Goal: Check status: Check status

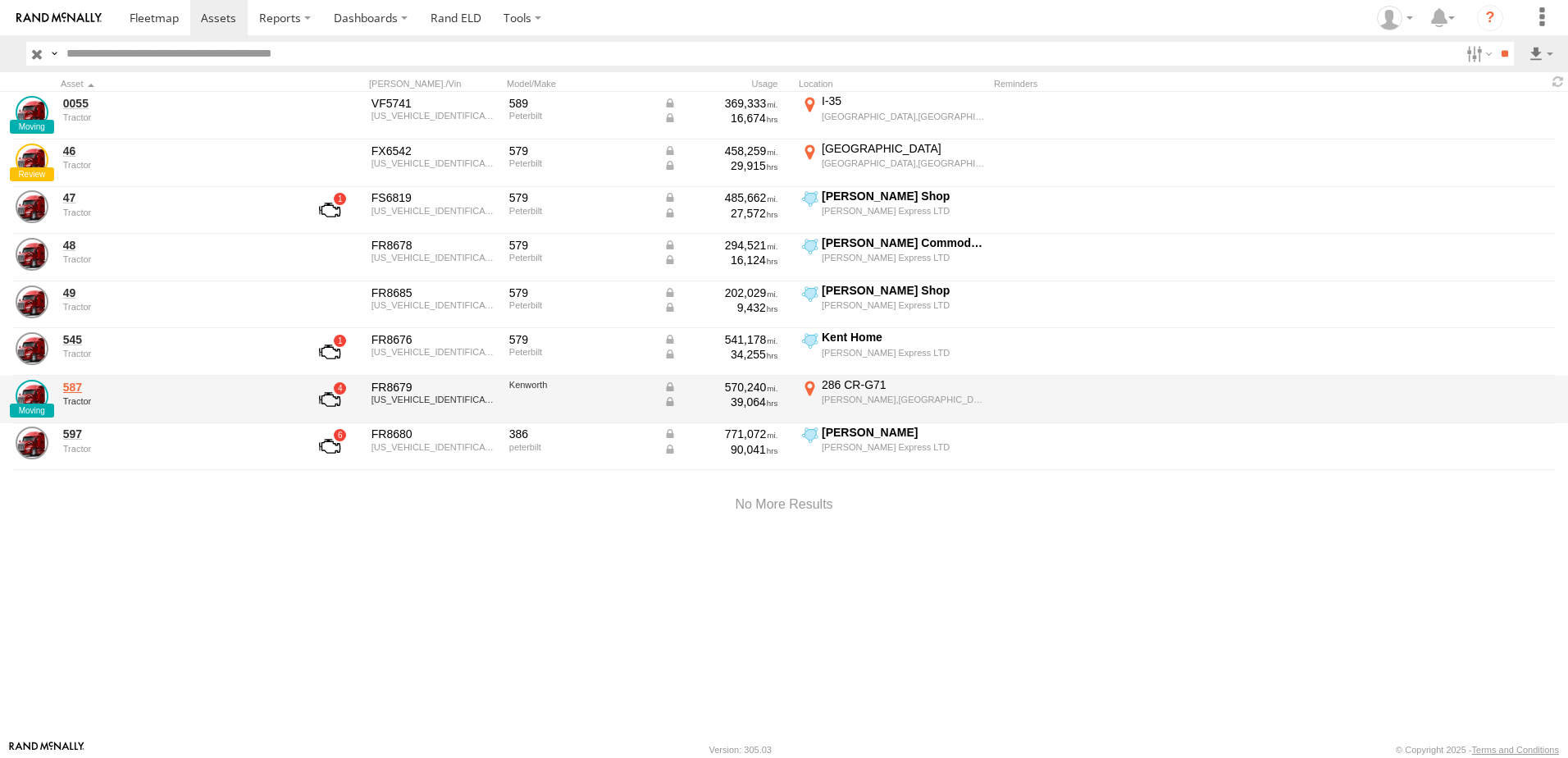
click at [73, 383] on link "587" at bounding box center [175, 387] width 225 height 14
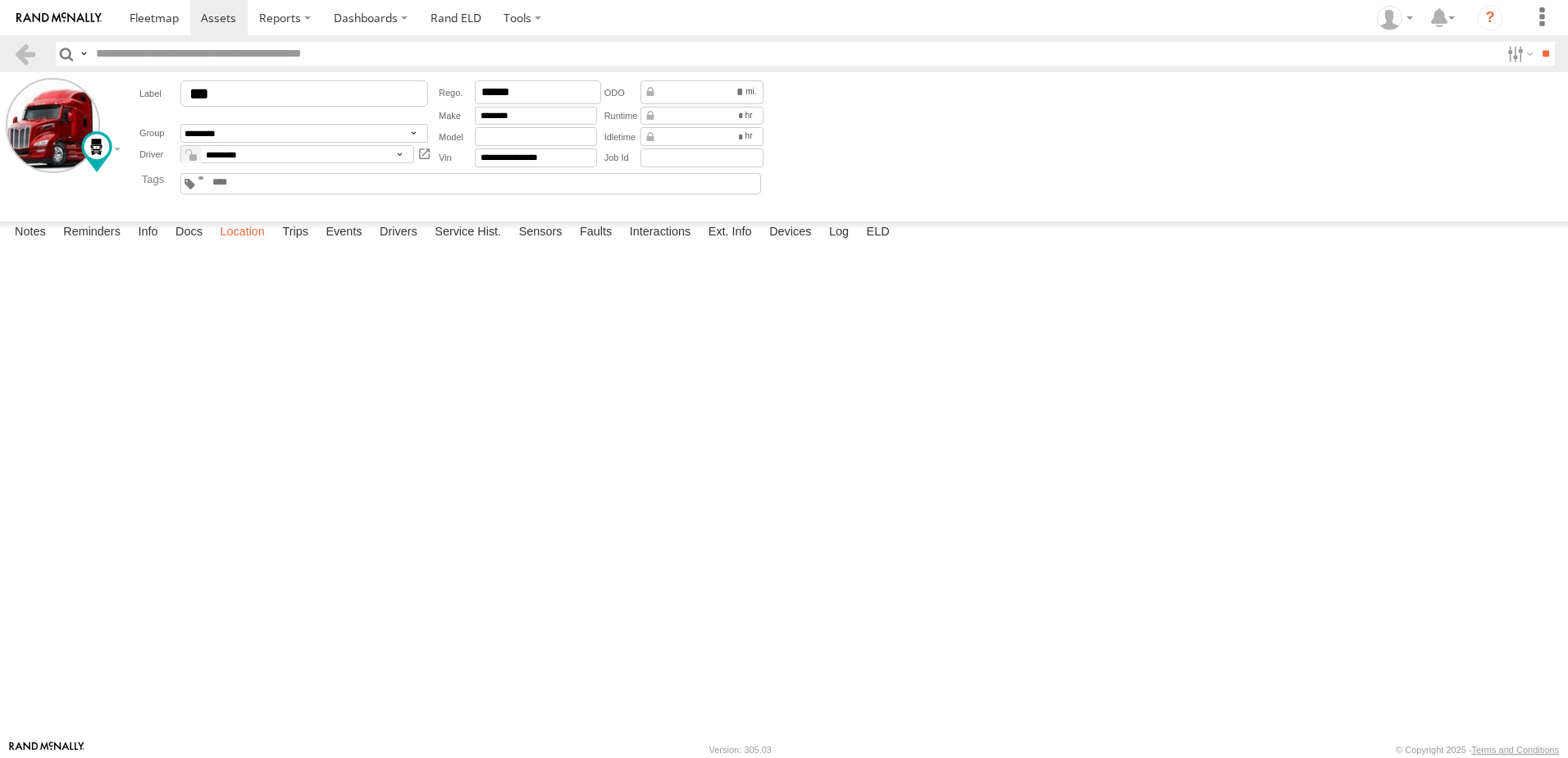
click at [257, 245] on label "Location" at bounding box center [243, 232] width 61 height 23
click at [663, 245] on label "Interactions" at bounding box center [660, 232] width 78 height 23
click at [1502, 57] on label at bounding box center [1518, 53] width 35 height 23
click at [138, 8] on link at bounding box center [154, 17] width 72 height 35
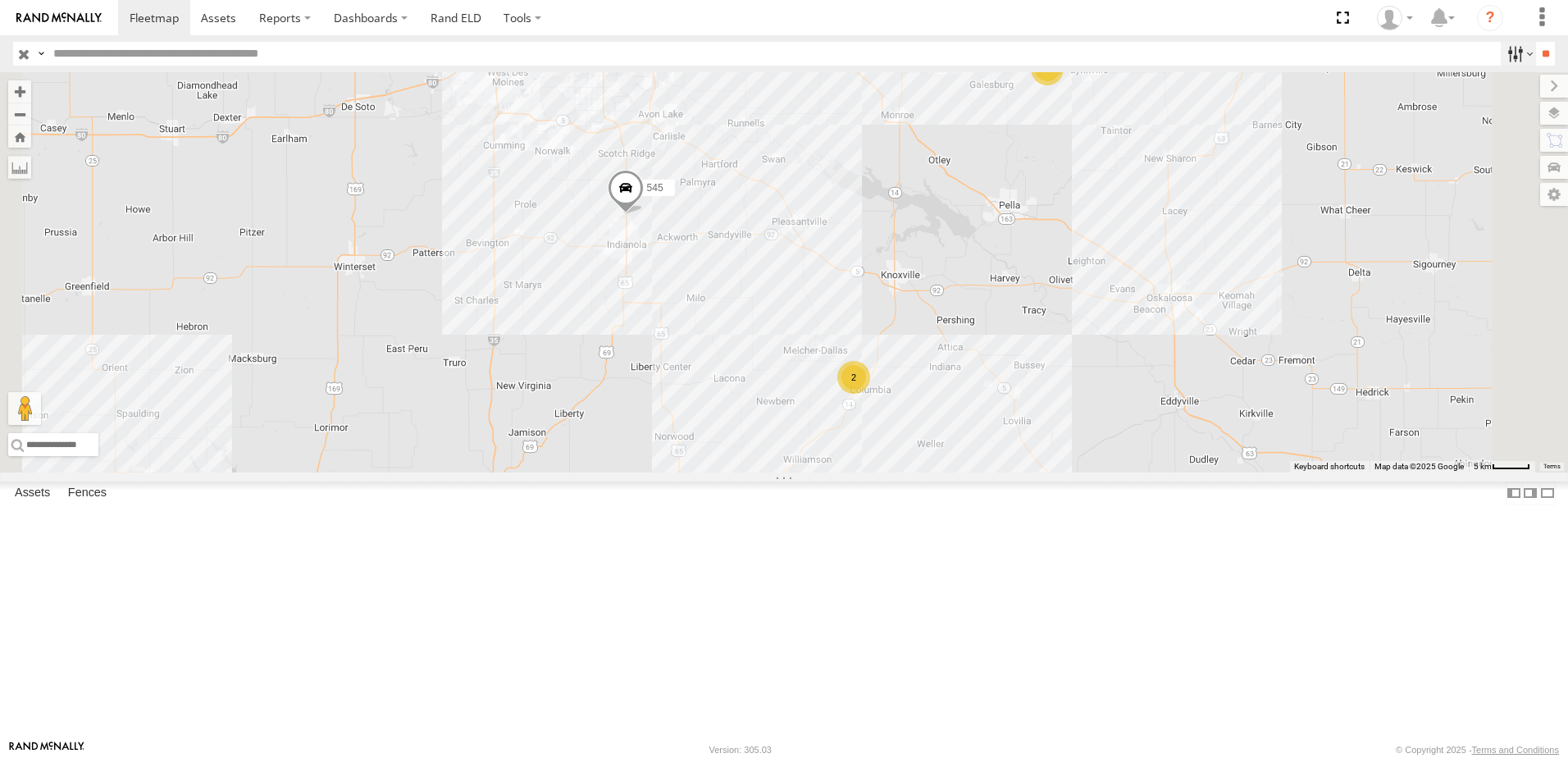
click at [1513, 50] on label at bounding box center [1518, 53] width 35 height 23
click at [0, 0] on span "trailer" at bounding box center [0, 0] width 0 height 0
click at [1541, 47] on input "**" at bounding box center [1545, 53] width 19 height 23
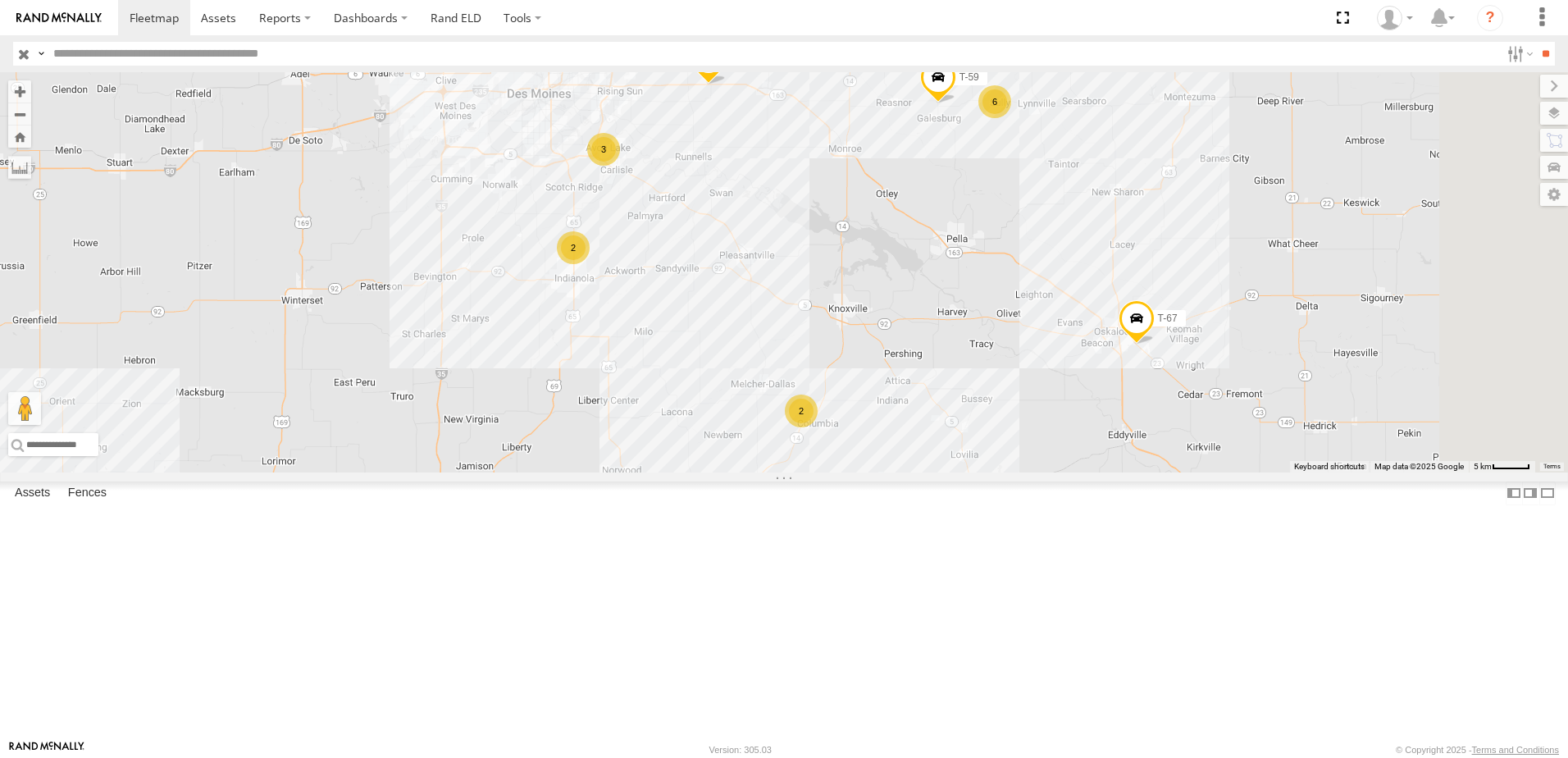
click at [727, 86] on span at bounding box center [709, 62] width 36 height 44
click at [731, 67] on label at bounding box center [715, 60] width 32 height 12
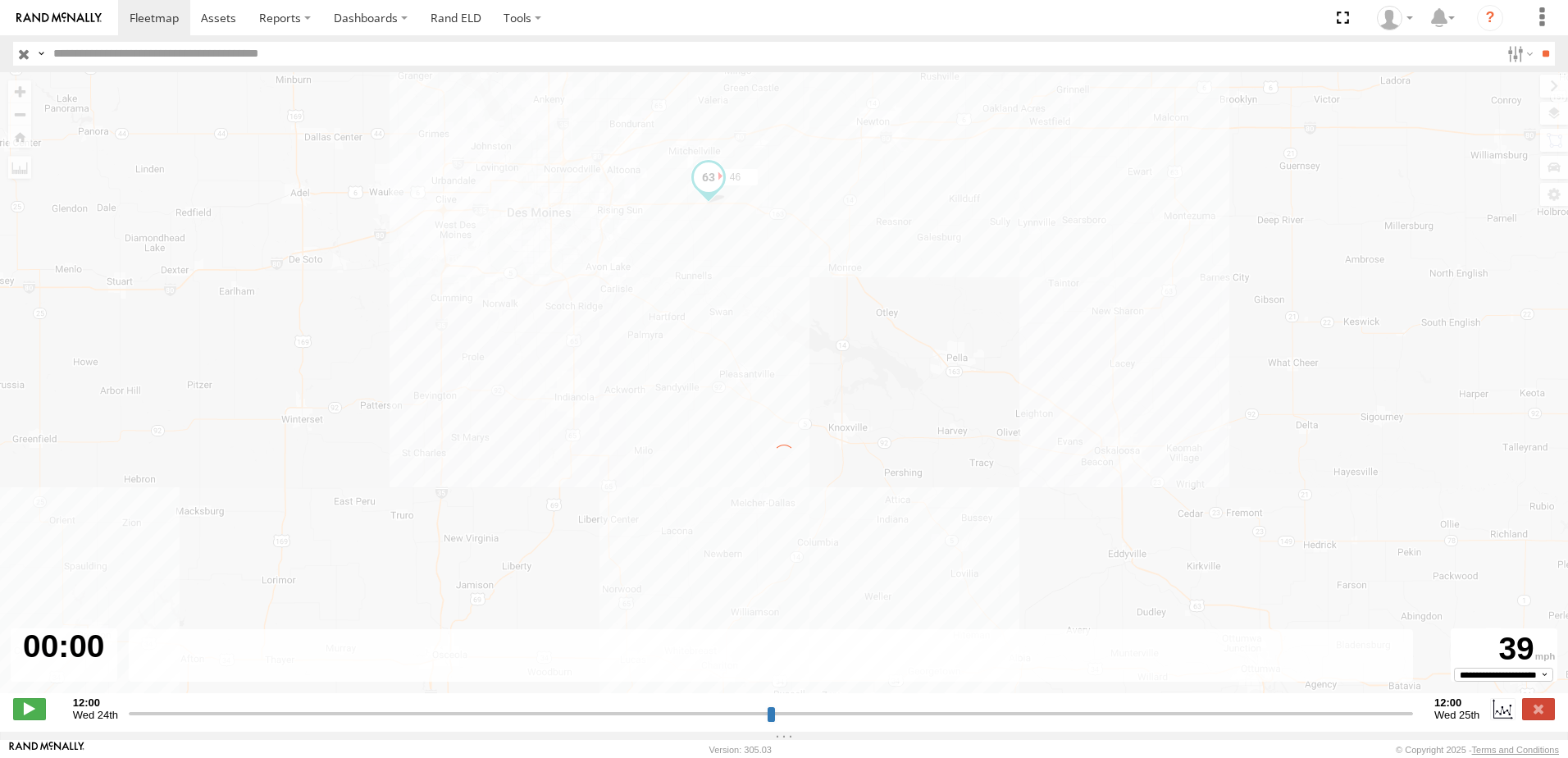
type input "**********"
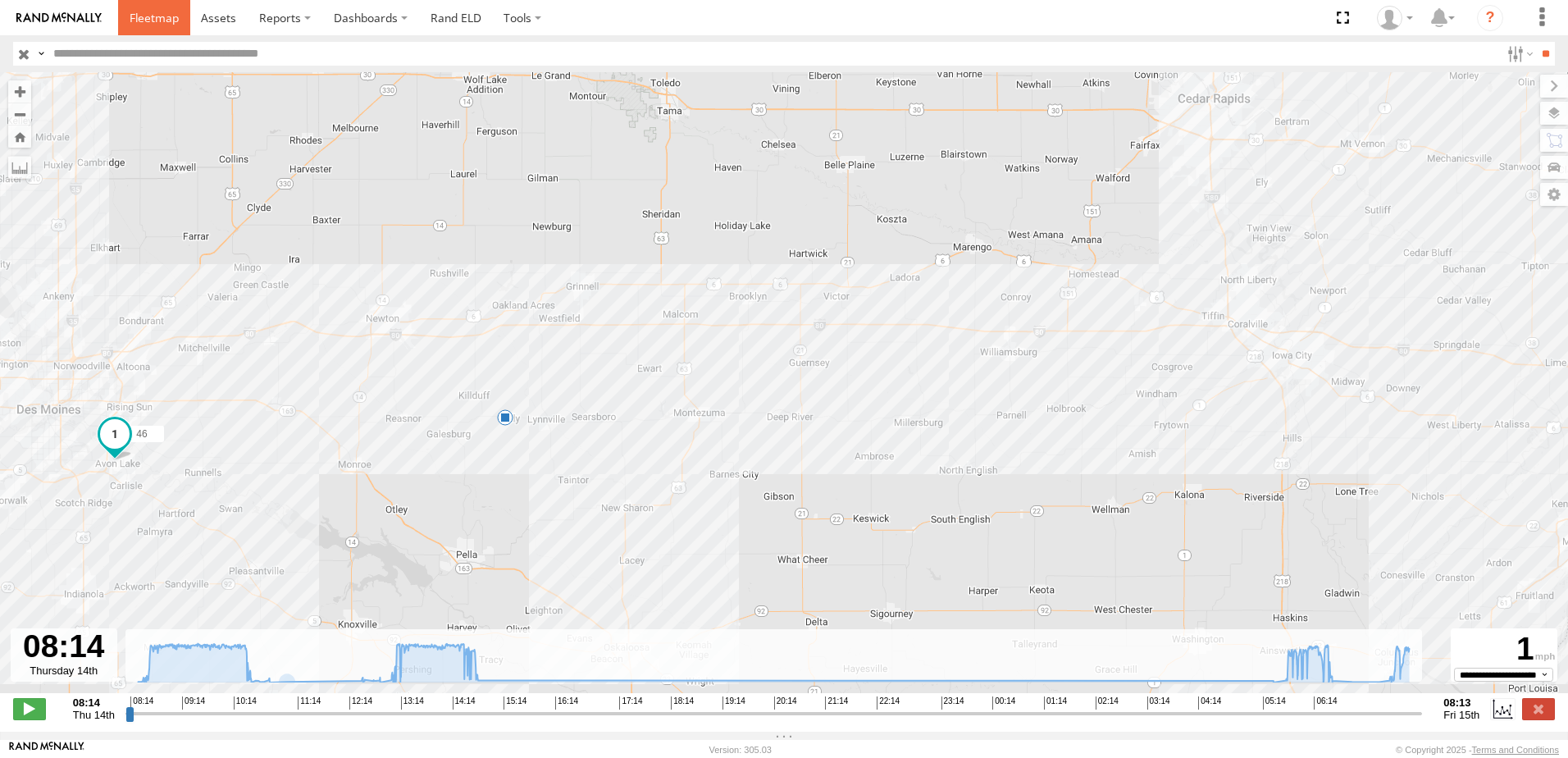
click at [157, 11] on span at bounding box center [154, 17] width 50 height 15
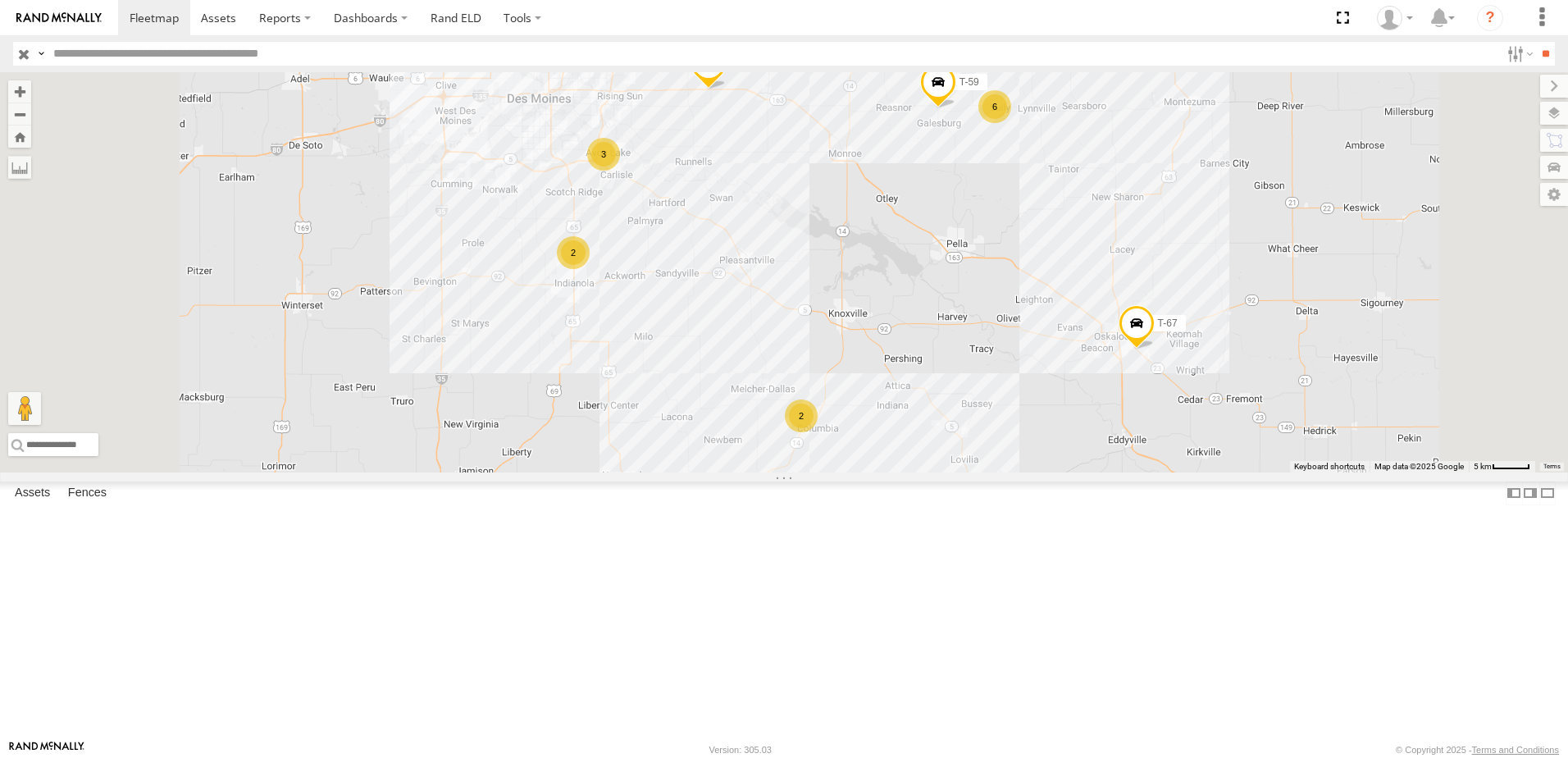
click at [620, 171] on div "3" at bounding box center [604, 154] width 32 height 32
